Goal: Task Accomplishment & Management: Use online tool/utility

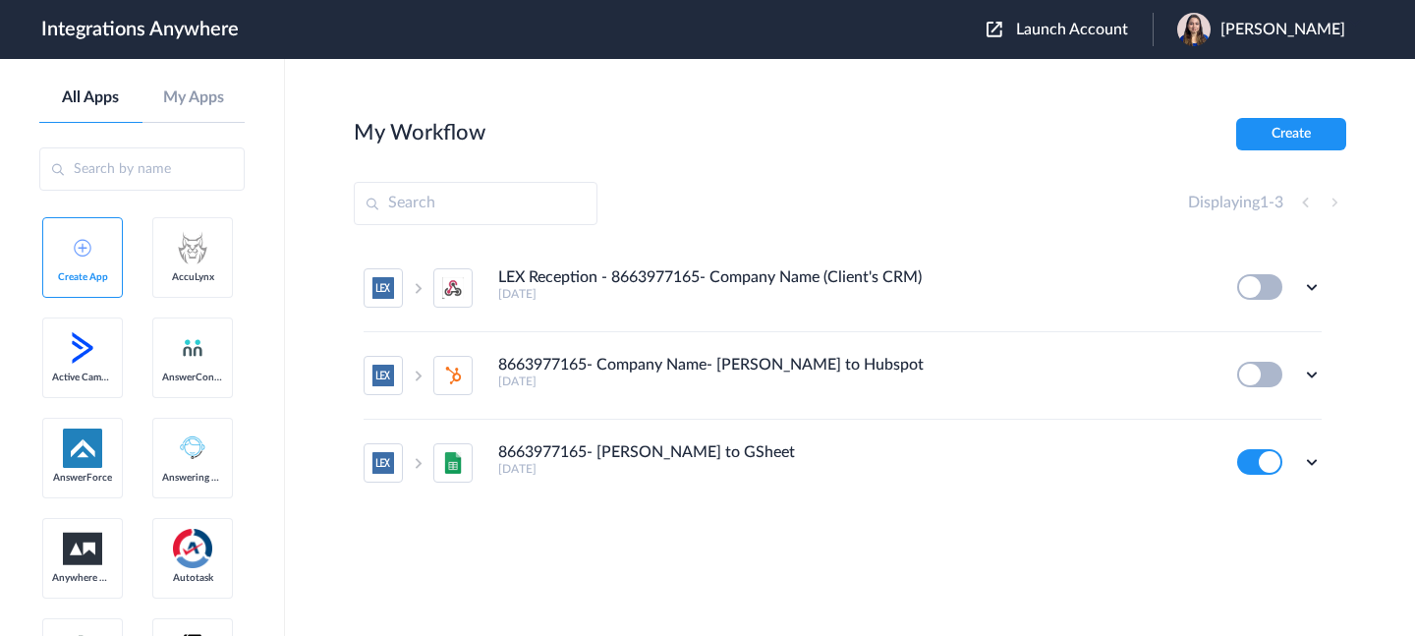
click at [1062, 29] on span "Launch Account" at bounding box center [1072, 30] width 112 height 16
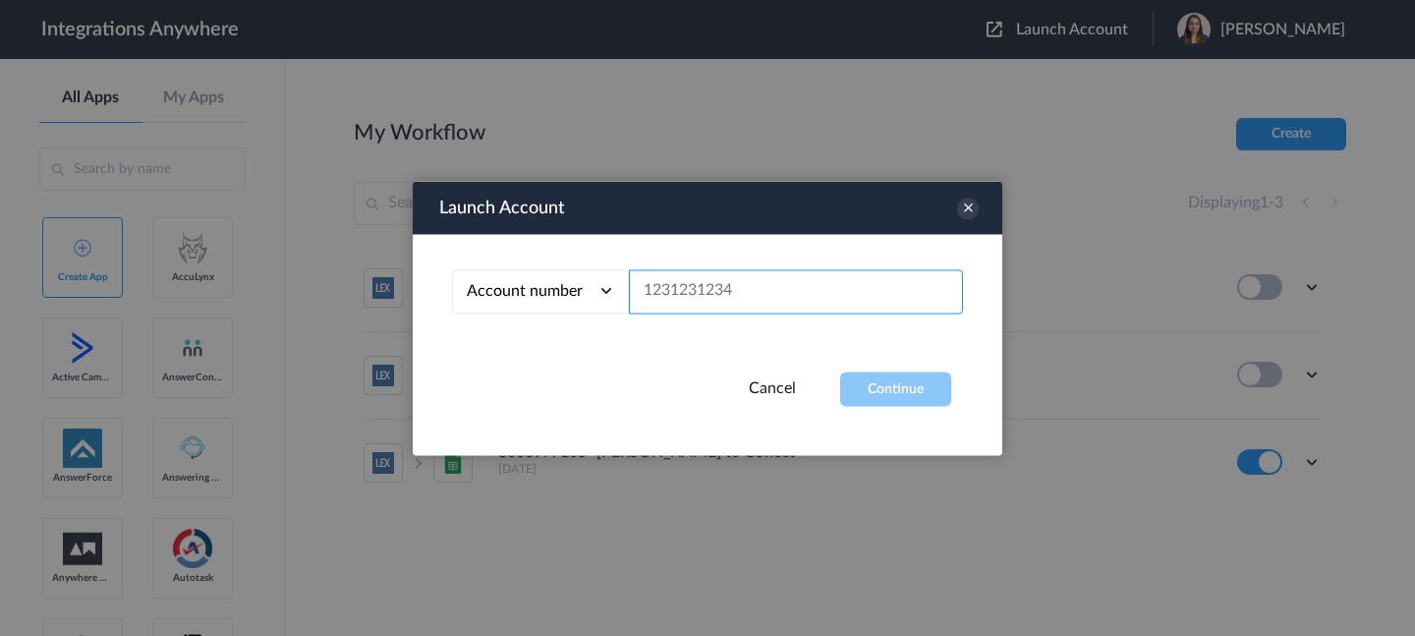
click at [754, 295] on input "text" at bounding box center [796, 291] width 334 height 44
paste input "4016002971"
type input "4016002971"
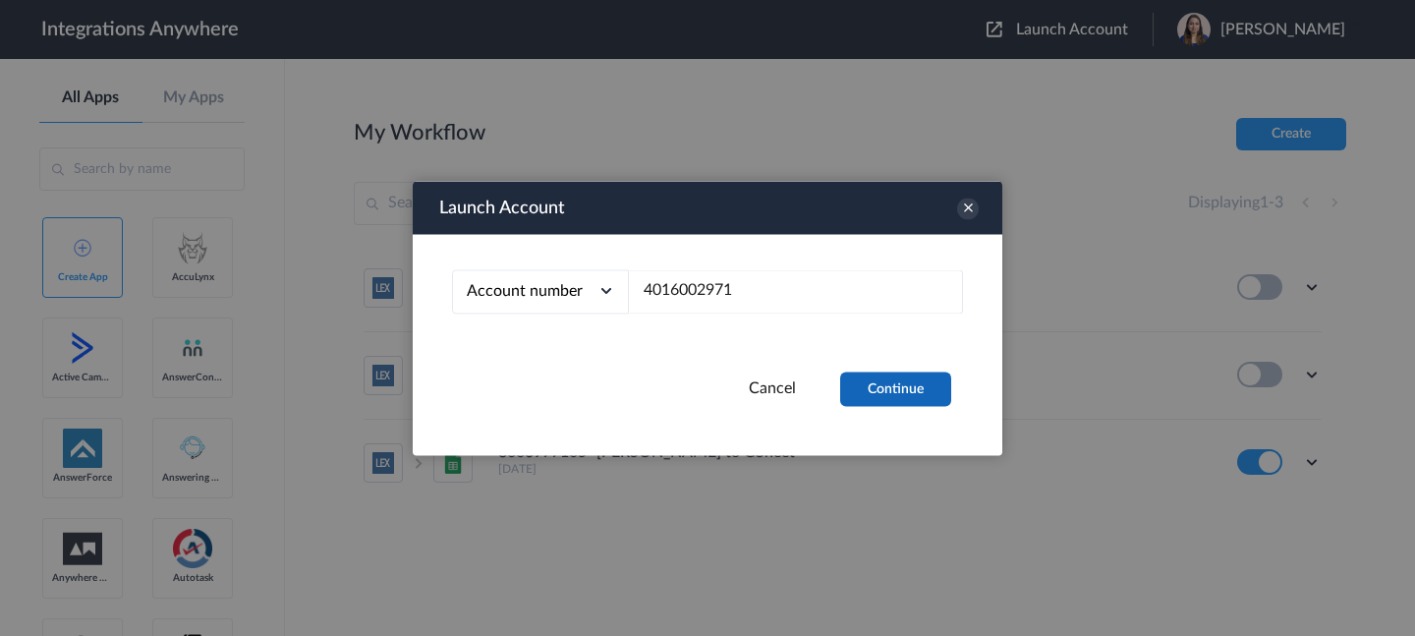
click at [878, 381] on button "Continue" at bounding box center [895, 389] width 111 height 34
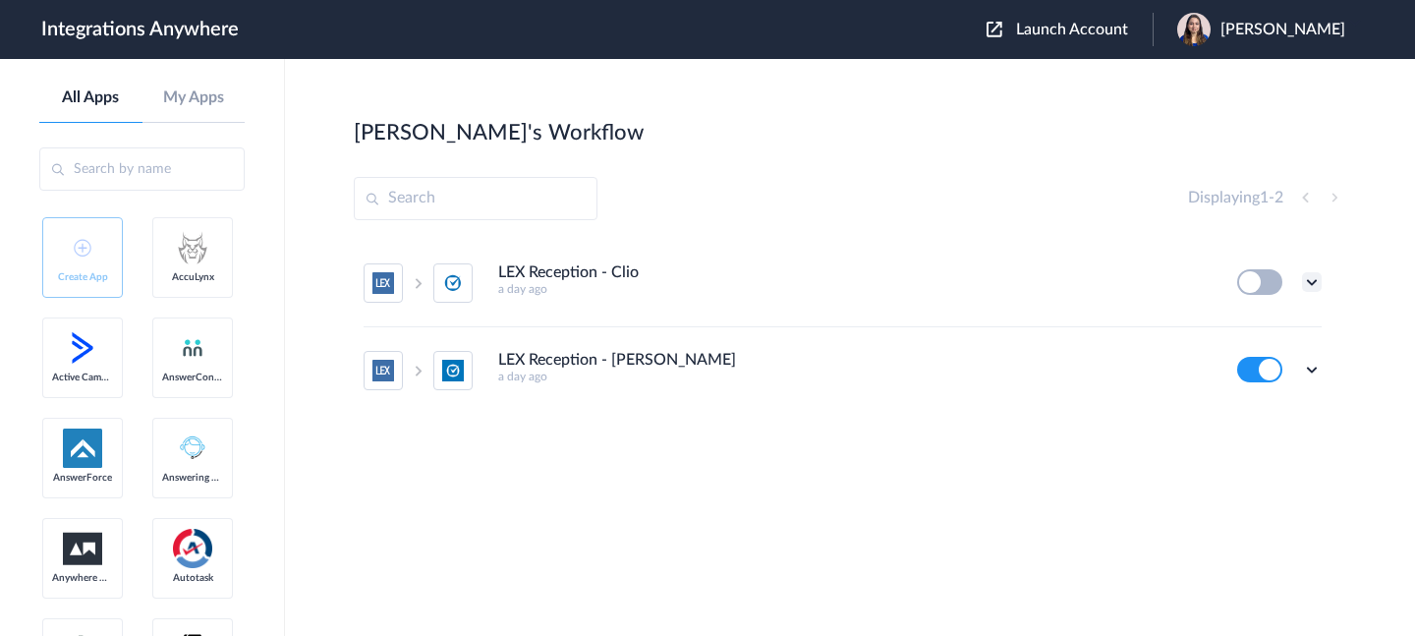
click at [1309, 278] on icon at bounding box center [1312, 282] width 20 height 20
click at [1282, 397] on li "Delete" at bounding box center [1258, 400] width 128 height 36
click at [1241, 424] on li "Are you sure?" at bounding box center [1258, 408] width 128 height 53
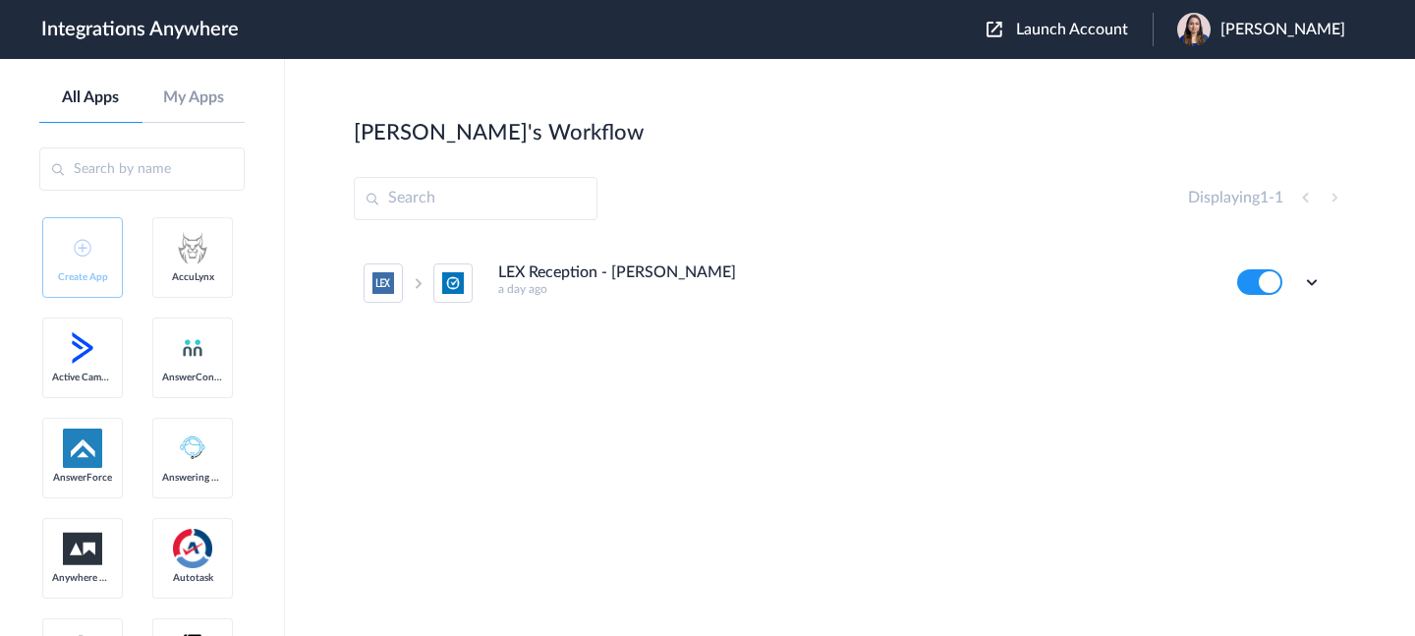
click at [1325, 284] on ul "LEX Reception - Clio Grow a day ago Edit Task history Delete" at bounding box center [843, 283] width 978 height 86
click at [1315, 285] on icon at bounding box center [1312, 282] width 20 height 20
click at [1269, 325] on li "Edit" at bounding box center [1258, 328] width 128 height 36
click at [1281, 31] on span "[PERSON_NAME]" at bounding box center [1283, 30] width 125 height 19
click at [1238, 73] on link "My Account" at bounding box center [1205, 80] width 75 height 14
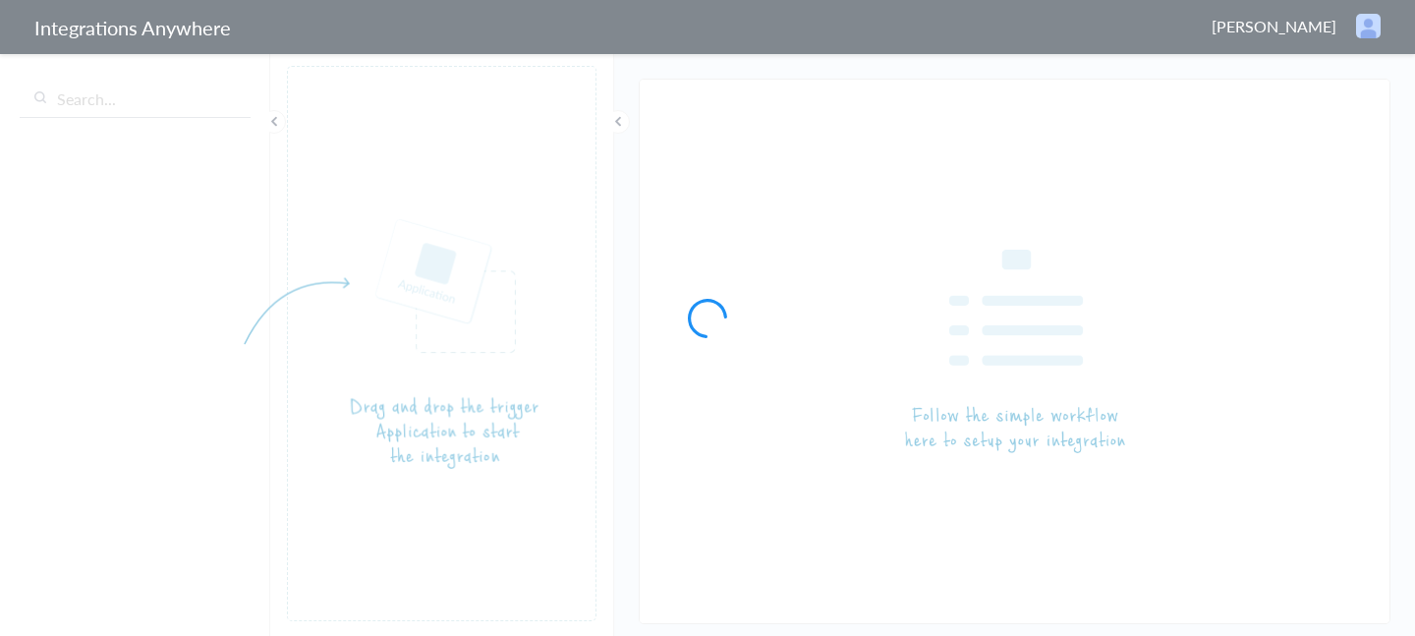
type input "LEX Reception - [PERSON_NAME]"
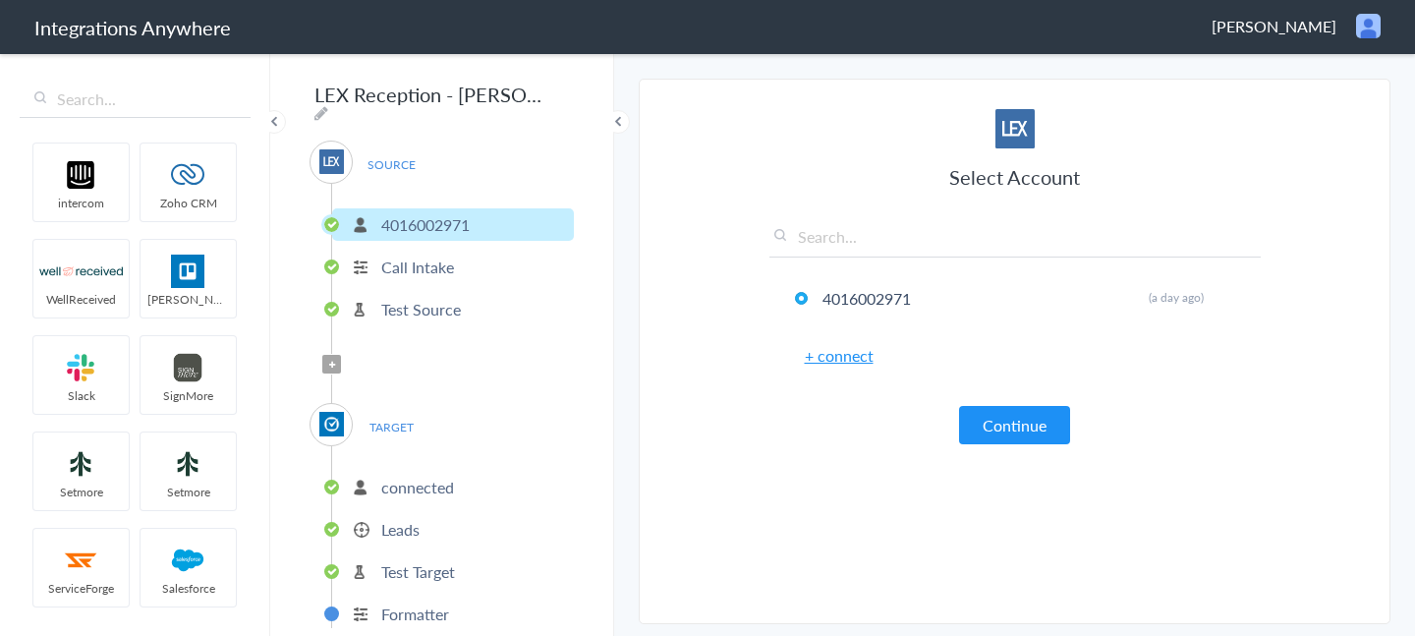
click at [435, 306] on p "Test Source" at bounding box center [421, 309] width 80 height 23
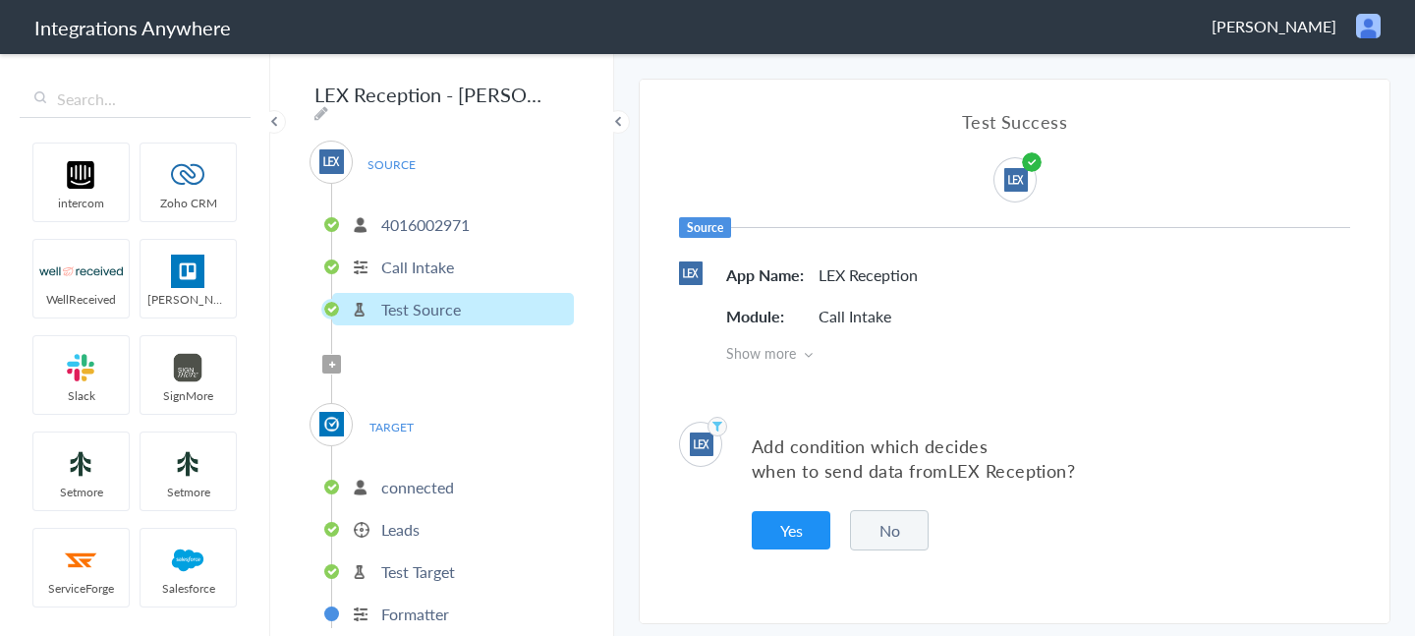
click at [398, 495] on li "connected" at bounding box center [453, 487] width 242 height 32
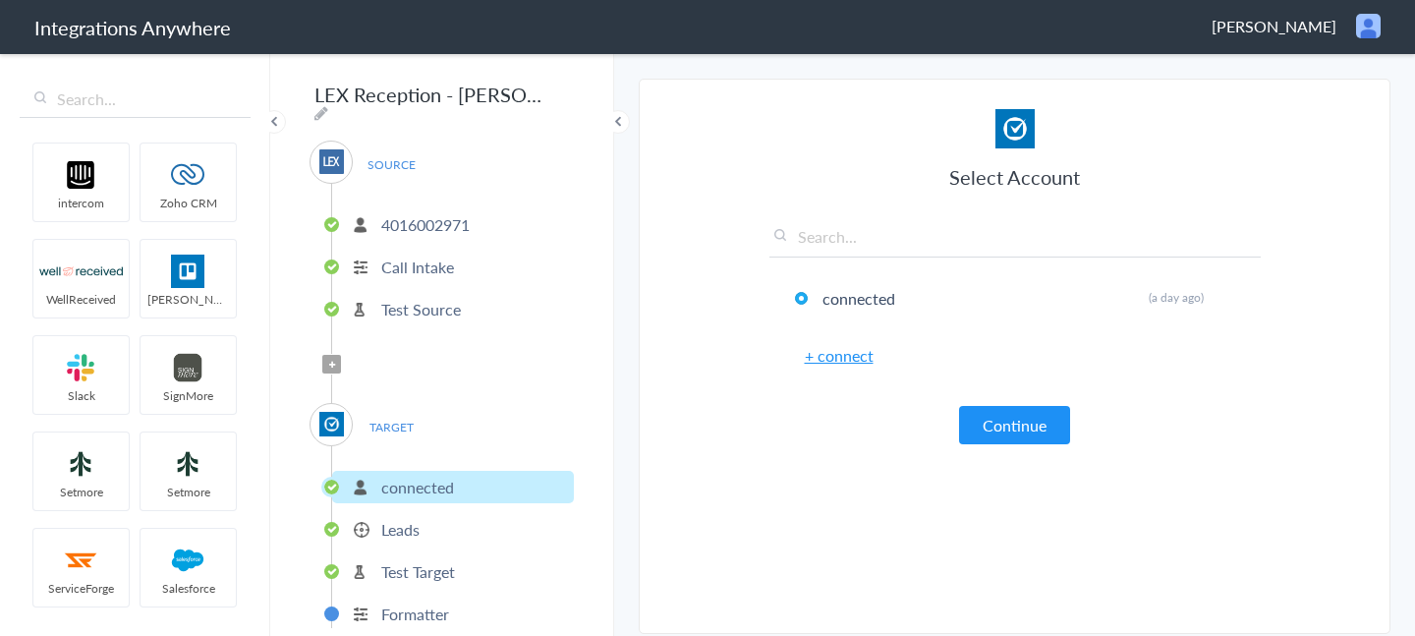
click at [429, 311] on p "Test Source" at bounding box center [421, 309] width 80 height 23
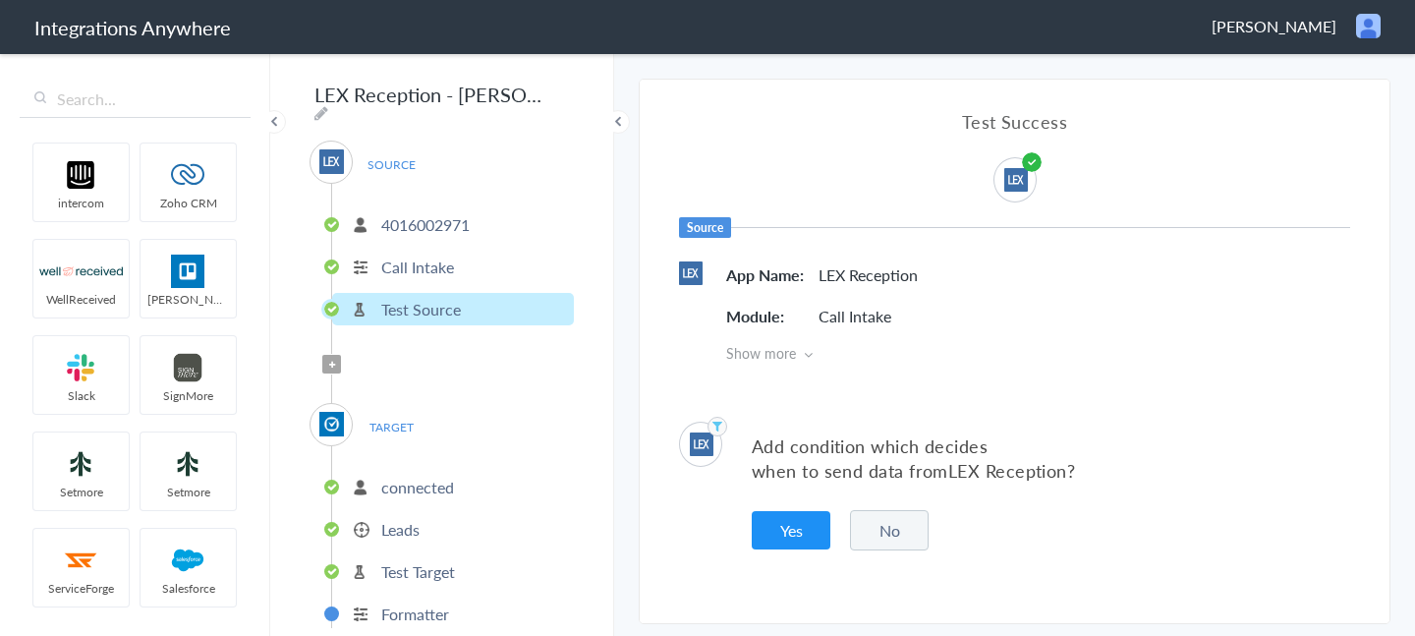
click at [871, 510] on button "No" at bounding box center [889, 530] width 79 height 40
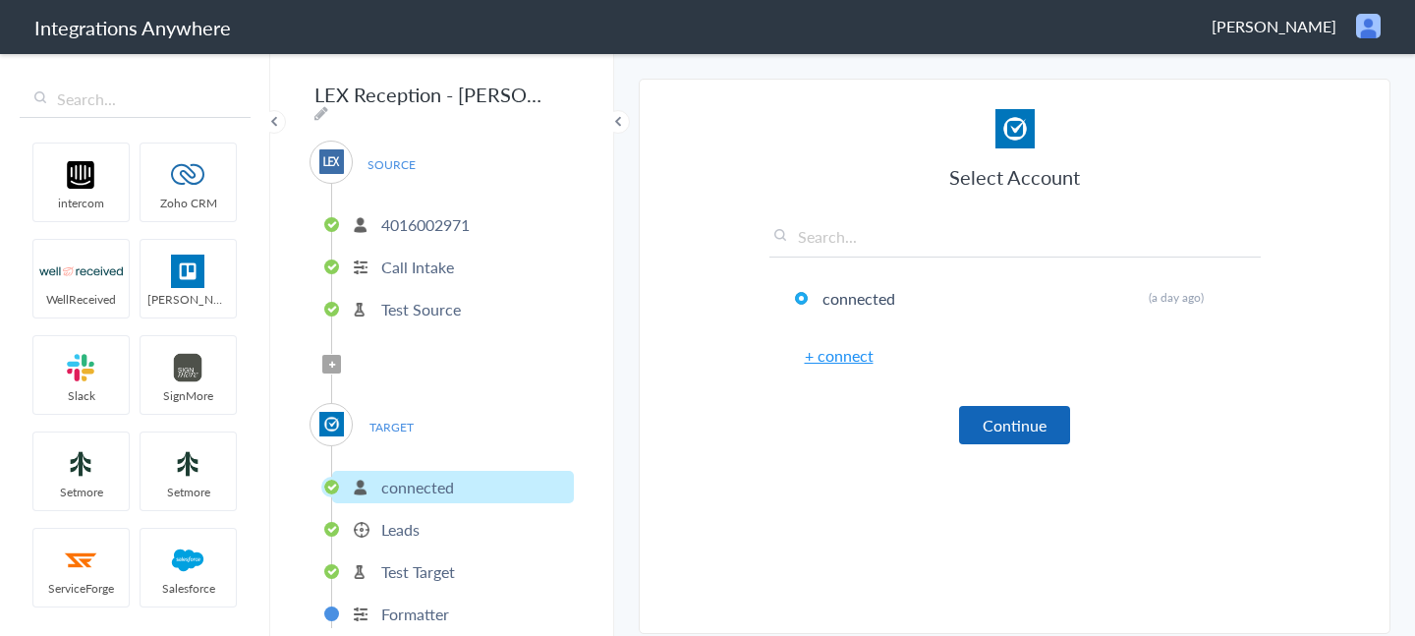
click at [1008, 424] on button "Continue" at bounding box center [1014, 425] width 111 height 38
